Goal: Task Accomplishment & Management: Manage account settings

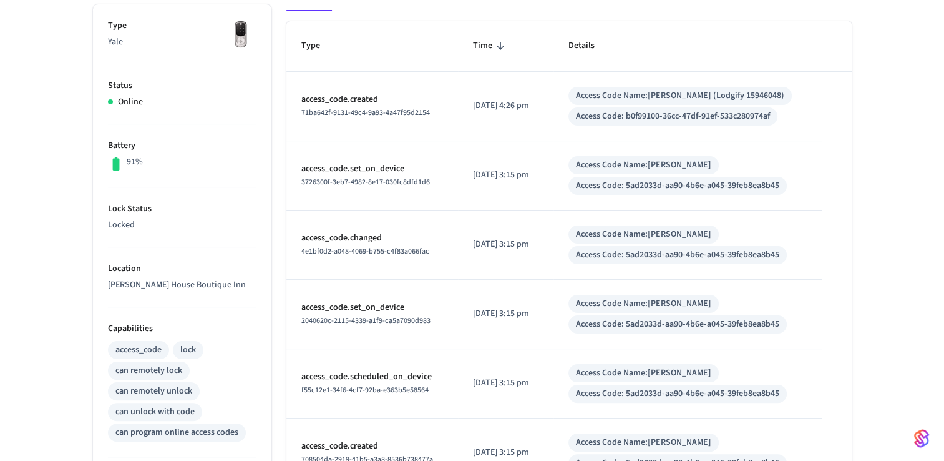
scroll to position [14, 0]
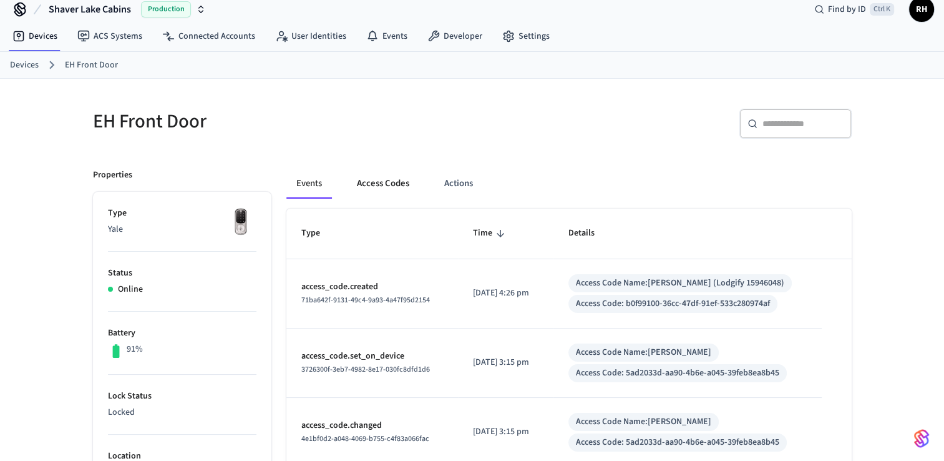
click at [376, 190] on button "Access Codes" at bounding box center [383, 184] width 72 height 30
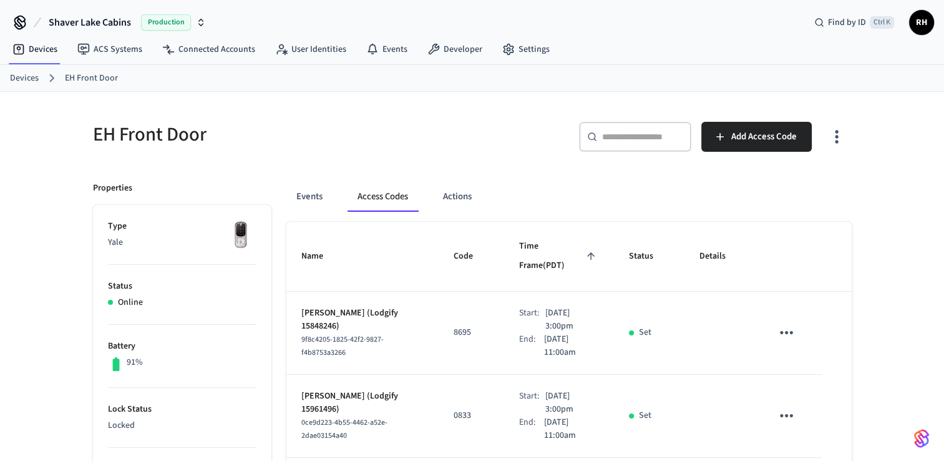
scroll to position [0, 0]
click at [26, 74] on link "Devices" at bounding box center [24, 78] width 29 height 13
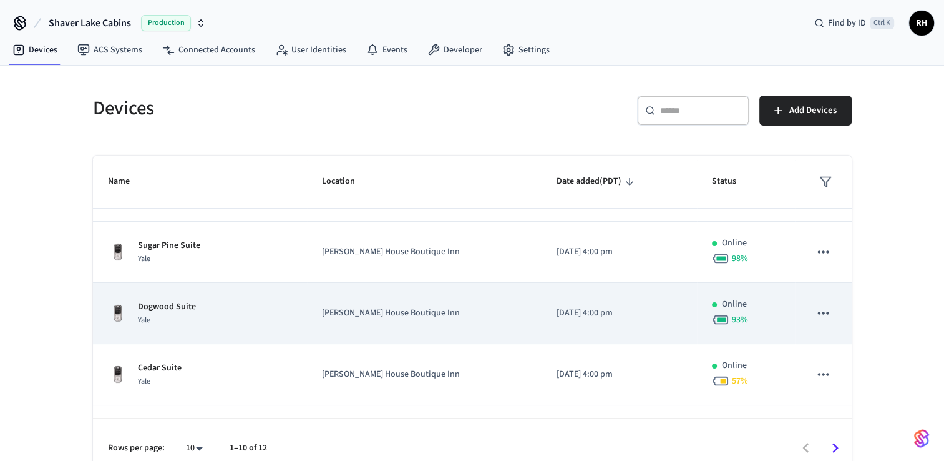
scroll to position [312, 0]
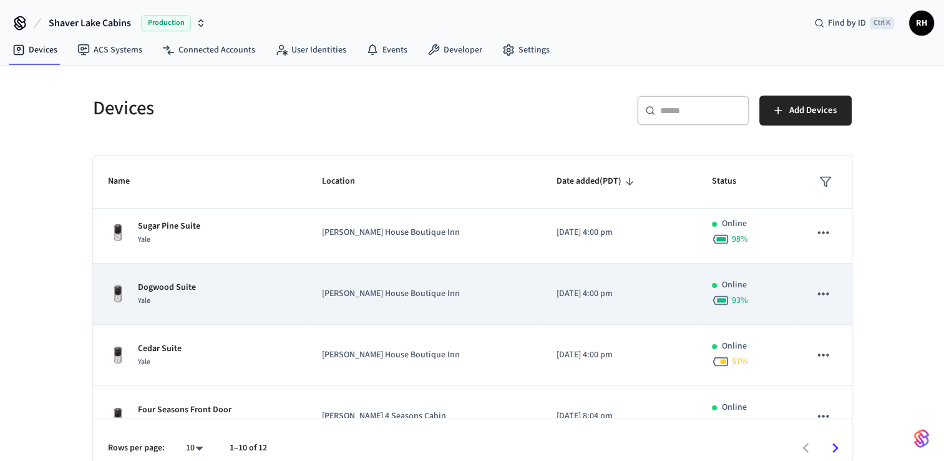
click at [425, 298] on p "[PERSON_NAME] House Boutique Inn" at bounding box center [424, 293] width 205 height 13
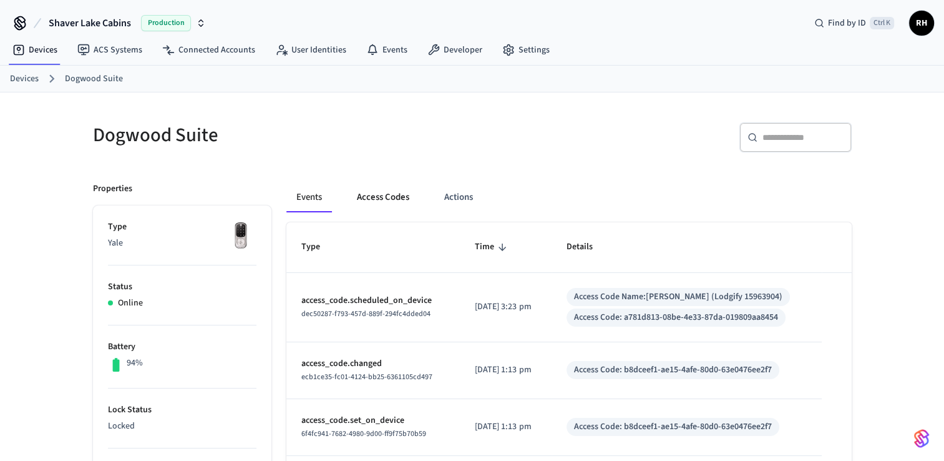
click at [370, 191] on button "Access Codes" at bounding box center [383, 197] width 72 height 30
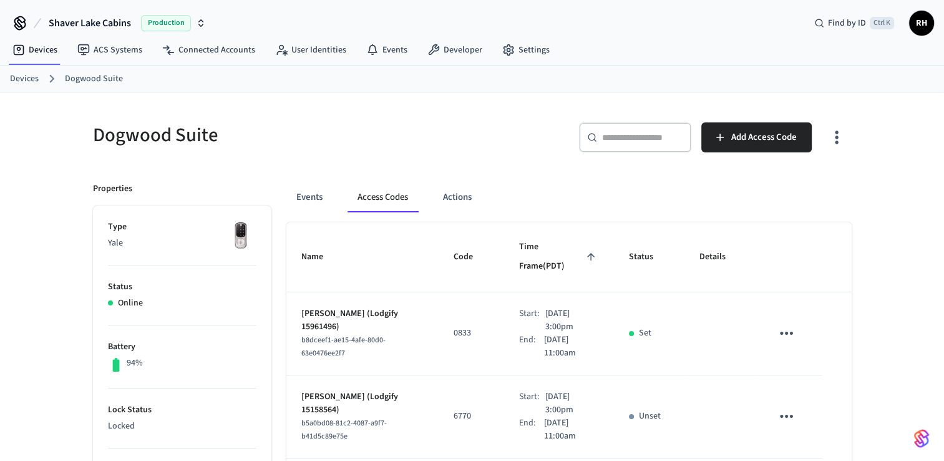
click at [31, 81] on link "Devices" at bounding box center [24, 78] width 29 height 13
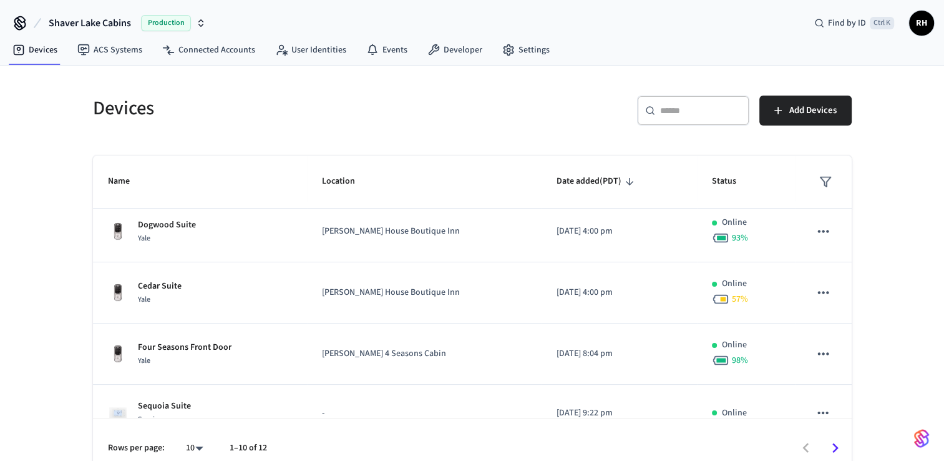
scroll to position [396, 0]
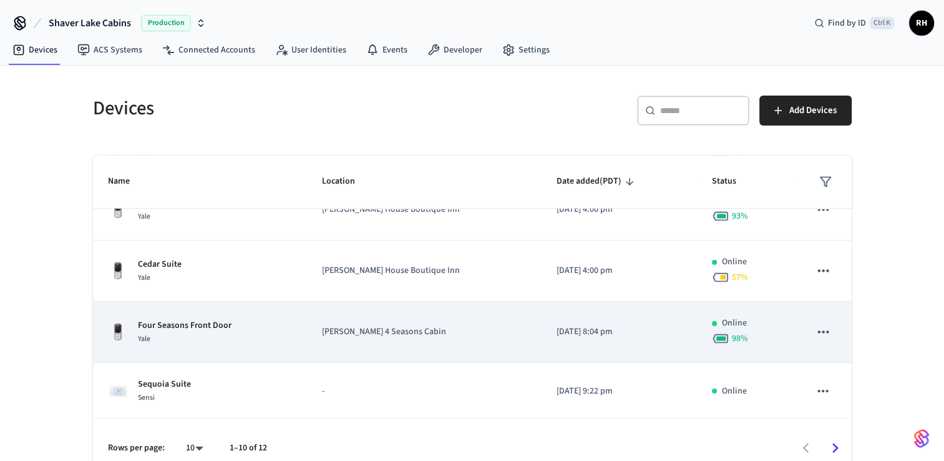
click at [448, 331] on p "[PERSON_NAME] 4 Seasons Cabin" at bounding box center [424, 331] width 205 height 13
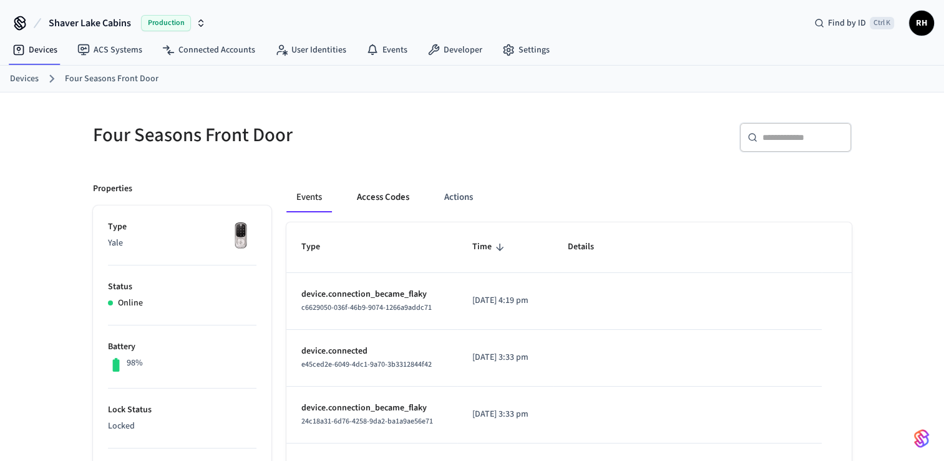
click at [382, 198] on button "Access Codes" at bounding box center [383, 197] width 72 height 30
